Goal: Use online tool/utility: Use online tool/utility

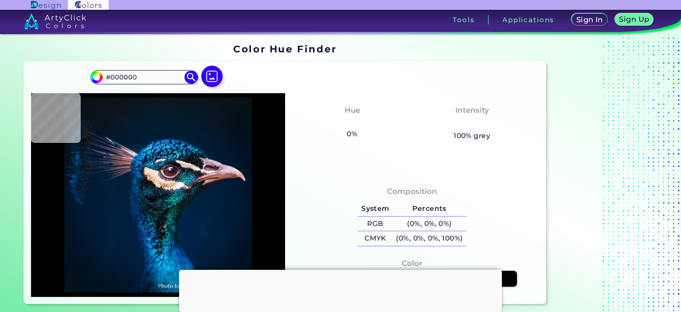
type input "#0a131c"
type input "#0A131C"
type input "#0a1115"
type input "#0A1115"
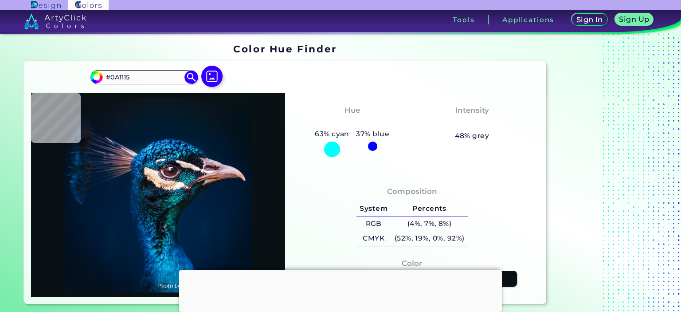
click at [70, 54] on div "Color Hue Finder" at bounding box center [285, 48] width 530 height 17
click at [216, 78] on img at bounding box center [212, 76] width 26 height 26
click at [0, 0] on input "file" at bounding box center [0, 0] width 0 height 0
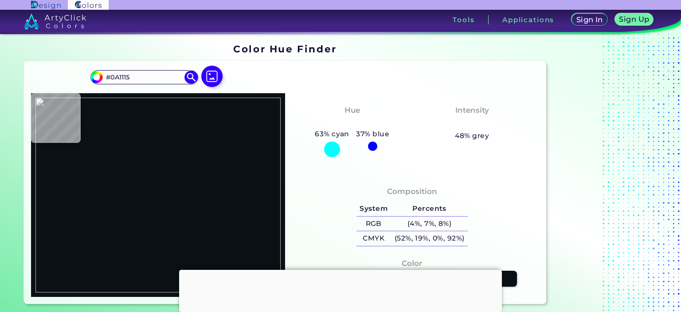
type input "#000000"
type input "#ffffff"
type input "#FFFFFF"
type input "#a4a2a2"
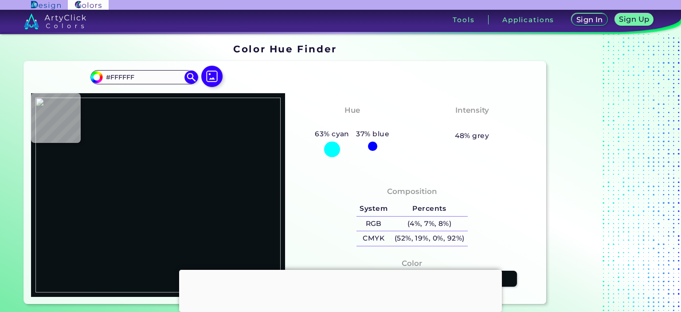
type input "#A4A2A2"
type input "#ffffff"
type input "#FFFFFF"
type input "#a5a2a2"
type input "#A5A2A2"
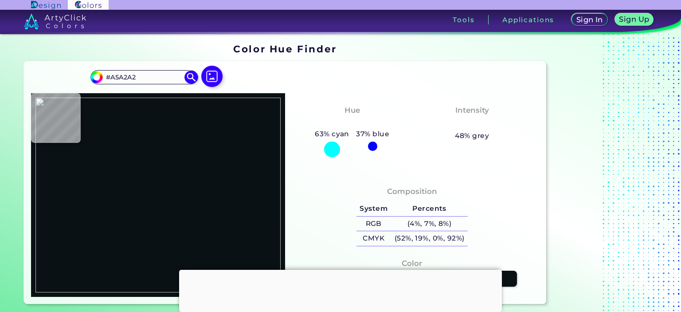
type input "#adacac"
type input "#ADACAC"
type input "#ffffff"
type input "#FFFFFF"
type input "#bab9b9"
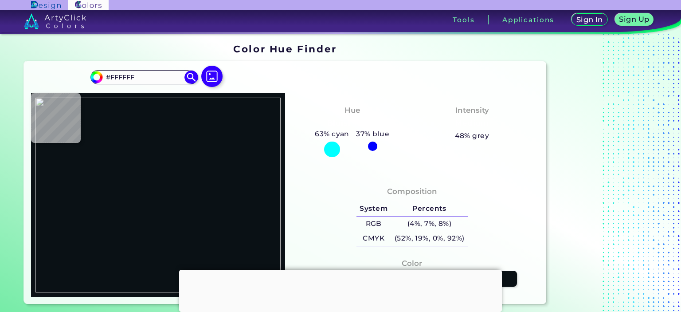
type input "#BAB9B9"
type input "#5c5d5d"
type input "#5C5D5D"
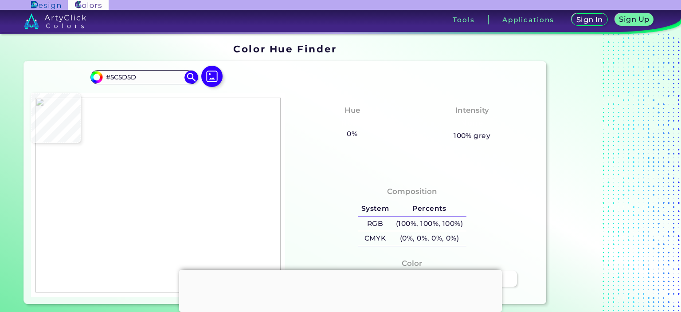
type input "#ffffff"
type input "#FFFFFF"
type input "#0a0c0c"
type input "#0A0C0C"
type input "#9d9a9b"
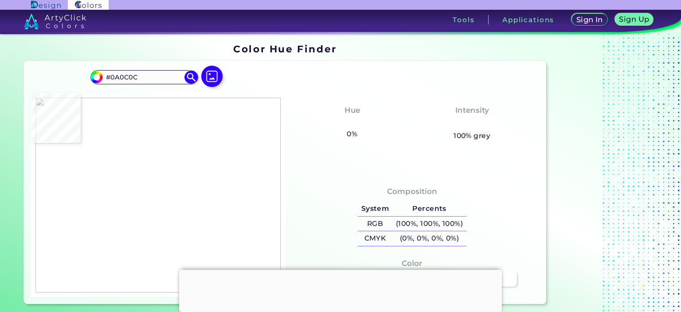
type input "#9D9A9B"
type input "#ffffff"
type input "#FFFFFF"
type input "#f3f3f3"
type input "#F3F3F3"
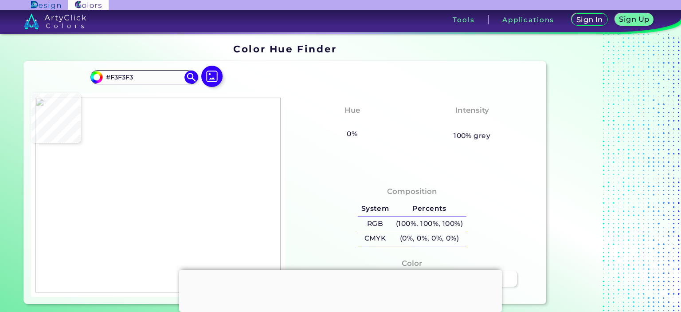
type input "#ffffff"
type input "#FFFFFF"
type input "#b4b2d9"
type input "#B4B2D9"
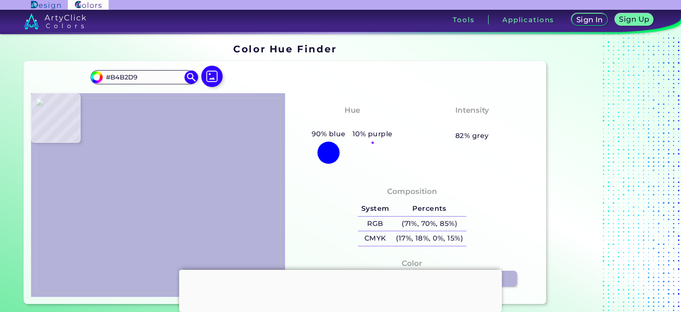
click at [175, 142] on img at bounding box center [157, 195] width 245 height 195
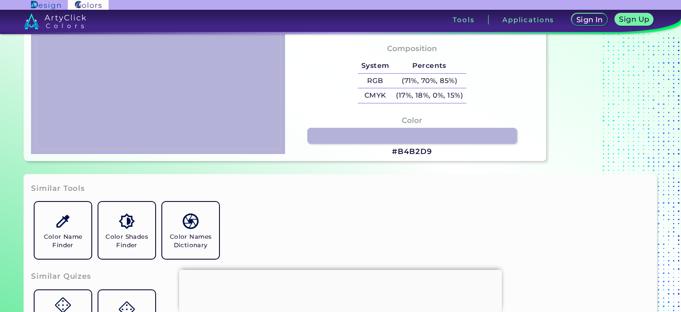
scroll to position [177, 0]
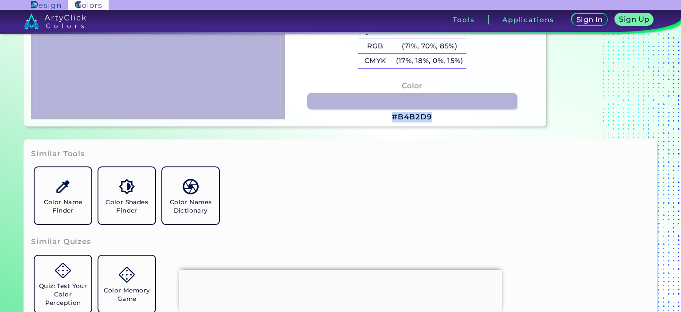
drag, startPoint x: 434, startPoint y: 117, endPoint x: 373, endPoint y: 118, distance: 61.2
click at [373, 118] on div "Color #B4B2D9" at bounding box center [412, 101] width 240 height 51
copy div "#B4B2D9"
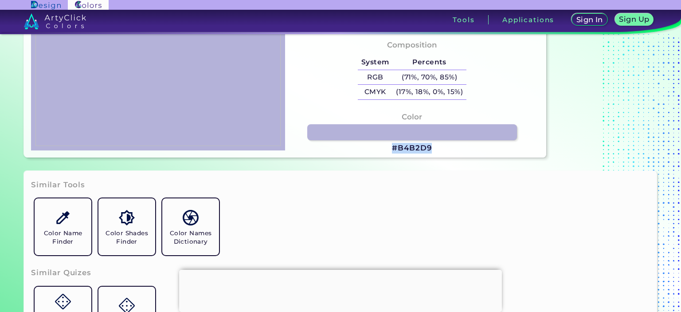
scroll to position [89, 0]
